Goal: Transaction & Acquisition: Download file/media

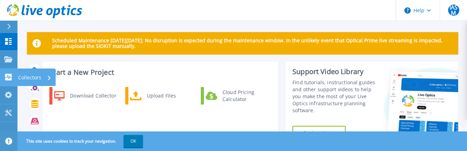
click at [16, 78] on link "Collectors Collectors" at bounding box center [8, 78] width 17 height 18
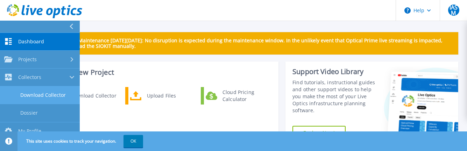
click at [39, 97] on link "Download Collector" at bounding box center [40, 95] width 80 height 18
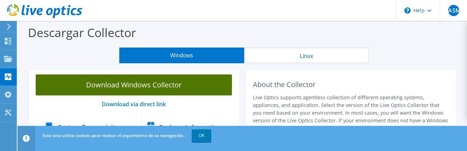
click at [202, 79] on link "Download Windows Collector" at bounding box center [134, 84] width 196 height 21
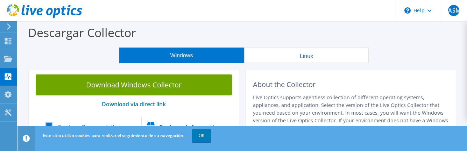
scroll to position [105, 0]
